Goal: Information Seeking & Learning: Learn about a topic

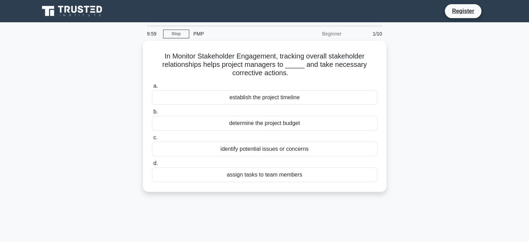
click at [88, 125] on div "In Monitor Stakeholder Engagement, tracking overall stakeholder relationships h…" at bounding box center [264, 120] width 459 height 159
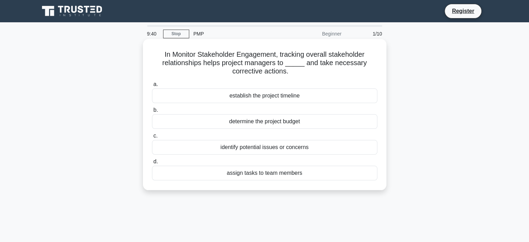
click at [269, 150] on div "identify potential issues or concerns" at bounding box center [264, 147] width 225 height 15
click at [152, 138] on input "c. identify potential issues or concerns" at bounding box center [152, 136] width 0 height 5
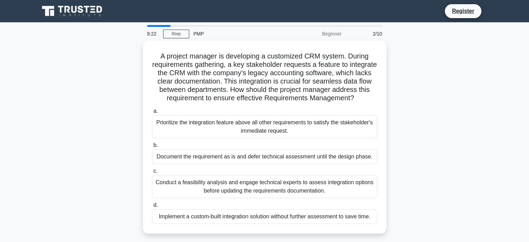
scroll to position [35, 0]
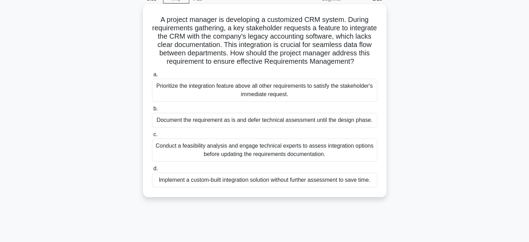
click at [227, 155] on div "Conduct a feasibility analysis and engage technical experts to assess integrati…" at bounding box center [264, 149] width 225 height 23
click at [152, 137] on input "c. Conduct a feasibility analysis and engage technical experts to assess integr…" at bounding box center [152, 134] width 0 height 5
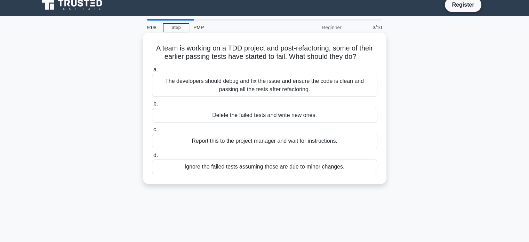
scroll to position [0, 0]
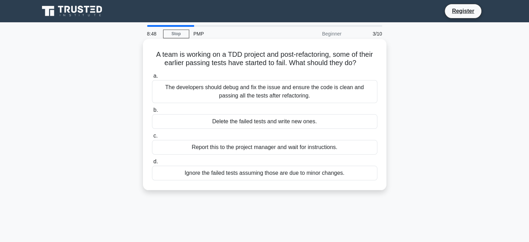
click at [278, 88] on div "The developers should debug and fix the issue and ensure the code is clean and …" at bounding box center [264, 91] width 225 height 23
click at [152, 78] on input "a. The developers should debug and fix the issue and ensure the code is clean a…" at bounding box center [152, 76] width 0 height 5
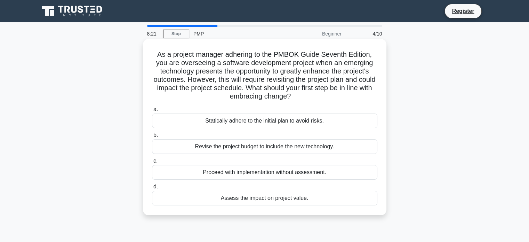
click at [259, 198] on div "Assess the impact on project value." at bounding box center [264, 198] width 225 height 15
click at [152, 189] on input "d. Assess the impact on project value." at bounding box center [152, 186] width 0 height 5
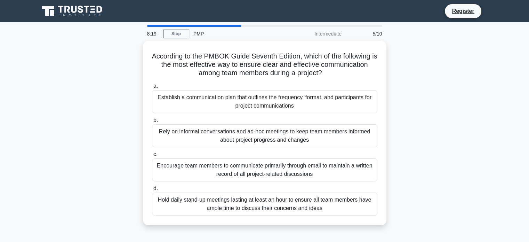
click at [27, 136] on main "8:19 Stop PMP Intermediate 5/10 According to the PMBOK Guide Seventh Edition, w…" at bounding box center [264, 198] width 529 height 353
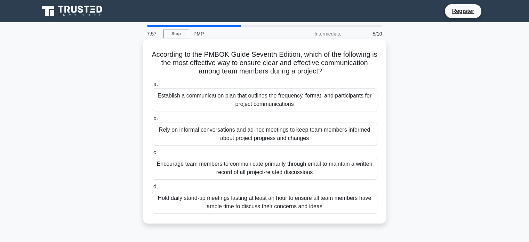
click at [278, 96] on div "Establish a communication plan that outlines the frequency, format, and partici…" at bounding box center [264, 99] width 225 height 23
click at [152, 87] on input "a. Establish a communication plan that outlines the frequency, format, and part…" at bounding box center [152, 84] width 0 height 5
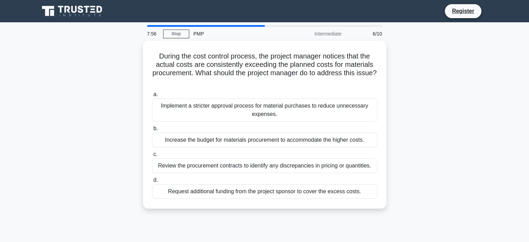
click at [55, 171] on div "During the cost control process, the project manager notices that the actual co…" at bounding box center [264, 129] width 459 height 176
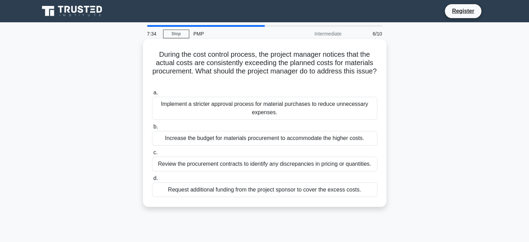
click at [270, 168] on div "Review the procurement contracts to identify any discrepancies in pricing or qu…" at bounding box center [264, 164] width 225 height 15
click at [152, 155] on input "c. Review the procurement contracts to identify any discrepancies in pricing or…" at bounding box center [152, 152] width 0 height 5
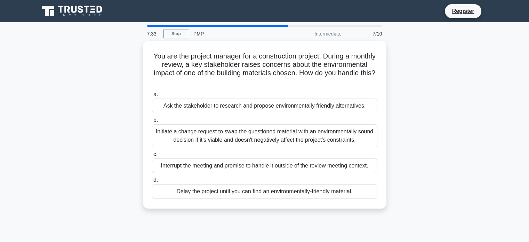
click at [85, 145] on div "You are the project manager for a construction project. During a monthly review…" at bounding box center [264, 129] width 459 height 176
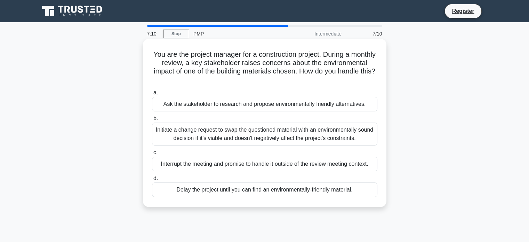
click at [212, 143] on div "Initiate a change request to swap the questioned material with an environmental…" at bounding box center [264, 133] width 225 height 23
click at [152, 121] on input "b. Initiate a change request to swap the questioned material with an environmen…" at bounding box center [152, 118] width 0 height 5
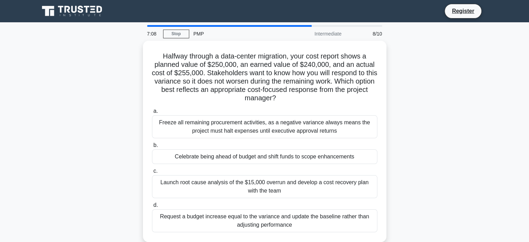
click at [56, 169] on div "Halfway through a data-center migration, your cost report shows a planned value…" at bounding box center [264, 145] width 459 height 209
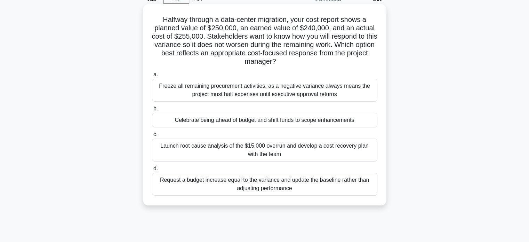
click at [206, 121] on div "Celebrate being ahead of budget and shift funds to scope enhancements" at bounding box center [264, 120] width 225 height 15
click at [152, 111] on input "b. Celebrate being ahead of budget and shift funds to scope enhancements" at bounding box center [152, 108] width 0 height 5
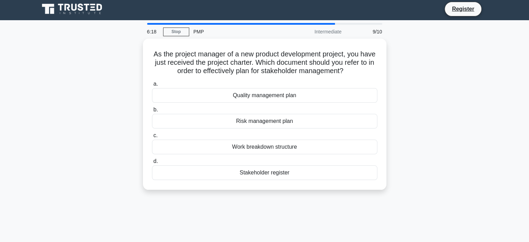
scroll to position [0, 0]
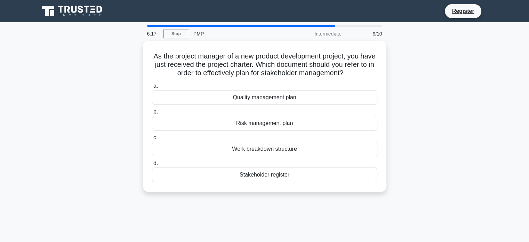
click at [85, 154] on div "As the project manager of a new product development project, you have just rece…" at bounding box center [264, 120] width 459 height 159
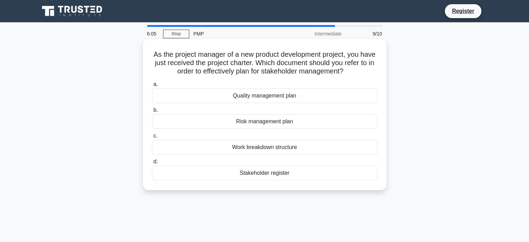
click at [270, 150] on div "Work breakdown structure" at bounding box center [264, 147] width 225 height 15
click at [152, 138] on input "c. Work breakdown structure" at bounding box center [152, 136] width 0 height 5
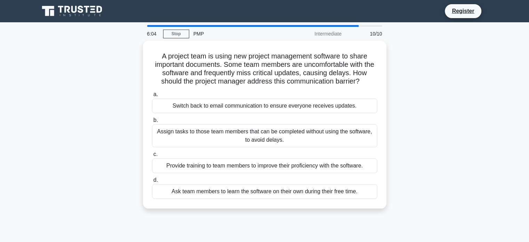
click at [72, 141] on div "A project team is using new project management software to share important docu…" at bounding box center [264, 129] width 459 height 176
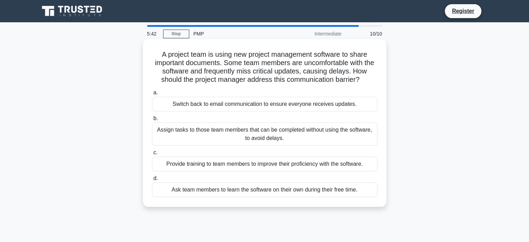
click at [214, 163] on div "Provide training to team members to improve their proficiency with the software." at bounding box center [264, 164] width 225 height 15
click at [152, 155] on input "c. Provide training to team members to improve their proficiency with the softw…" at bounding box center [152, 152] width 0 height 5
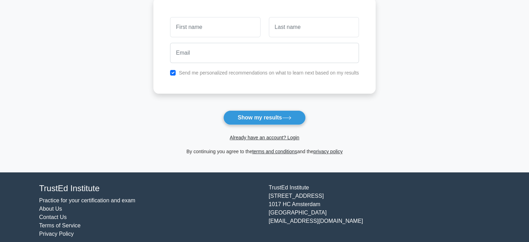
scroll to position [107, 0]
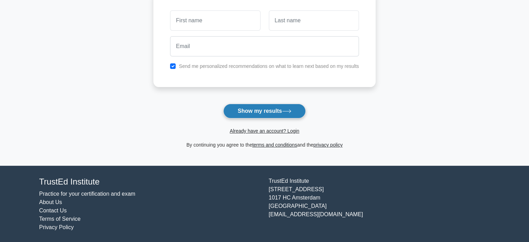
click at [271, 108] on button "Show my results" at bounding box center [264, 111] width 82 height 15
